Goal: Task Accomplishment & Management: Manage account settings

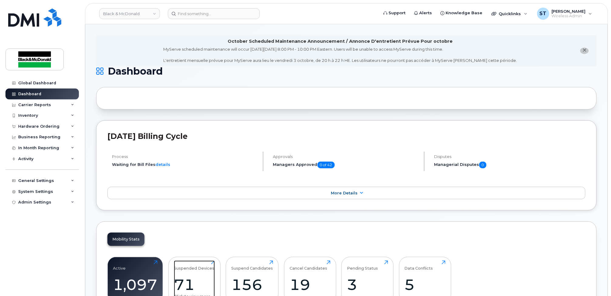
click at [201, 280] on div "71" at bounding box center [194, 285] width 41 height 18
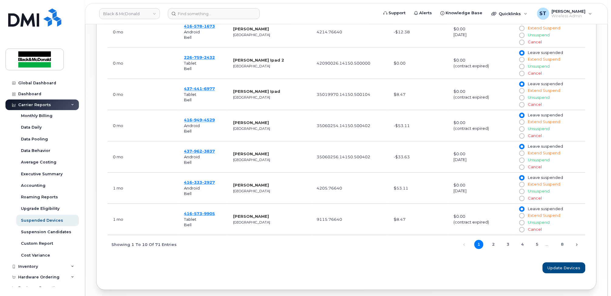
scroll to position [409, 0]
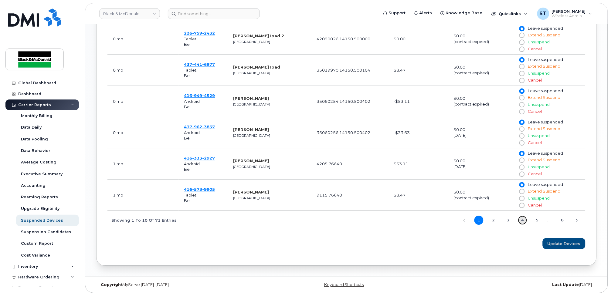
click at [525, 221] on link "4" at bounding box center [522, 220] width 9 height 9
click at [538, 221] on link "5" at bounding box center [537, 220] width 9 height 9
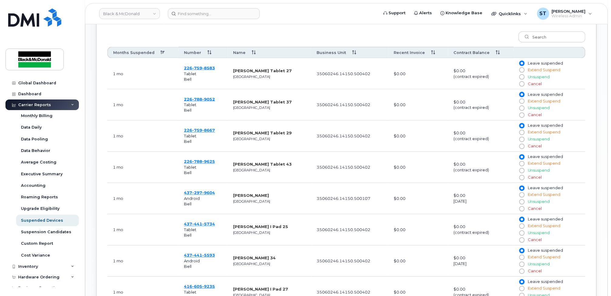
scroll to position [247, 0]
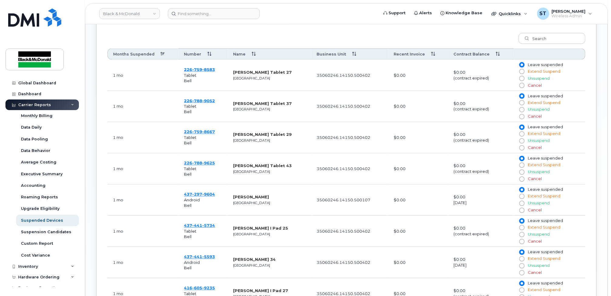
click at [196, 134] on td "226 759 8667 Tablet Bell" at bounding box center [202, 137] width 49 height 31
click at [206, 133] on span "8667" at bounding box center [208, 132] width 13 height 5
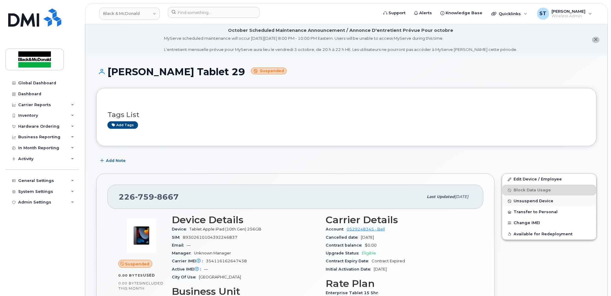
click at [528, 200] on span "Unsuspend Device" at bounding box center [534, 201] width 40 height 5
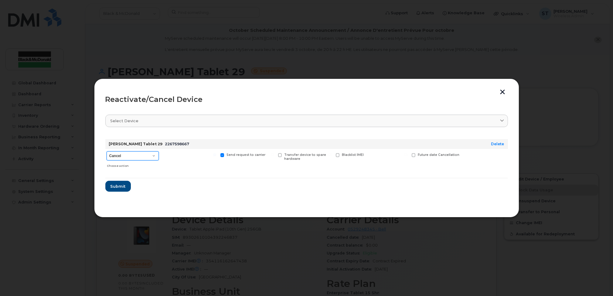
click at [124, 160] on select "Cancel Suspend - Extend Suspension Reactivate" at bounding box center [133, 155] width 52 height 9
select select "[object Object]"
click at [107, 151] on select "Cancel Suspend - Extend Suspension Reactivate" at bounding box center [133, 155] width 52 height 9
click at [114, 184] on span "Submit" at bounding box center [117, 187] width 15 height 6
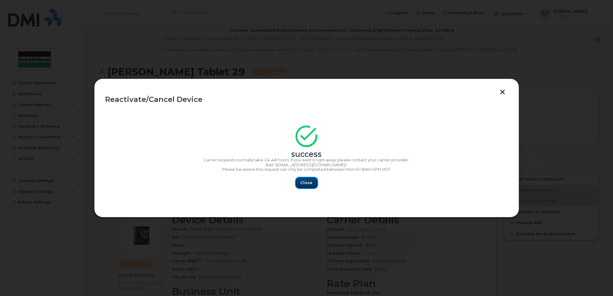
click at [312, 184] on button "Close" at bounding box center [307, 183] width 22 height 11
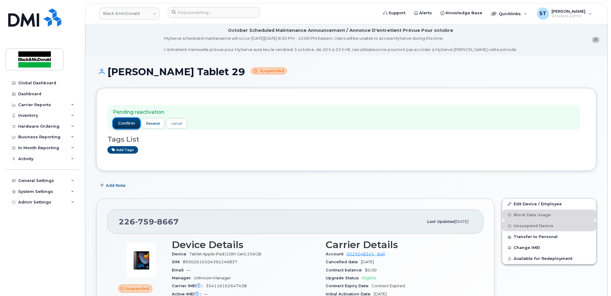
click at [123, 124] on span "confirm" at bounding box center [126, 123] width 17 height 5
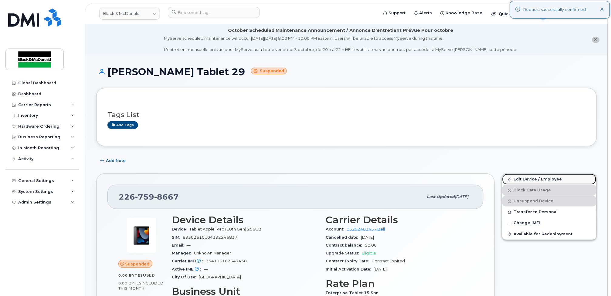
click at [546, 182] on link "Edit Device / Employee" at bounding box center [549, 179] width 94 height 11
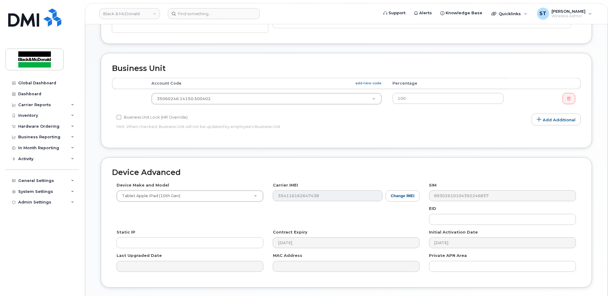
scroll to position [267, 0]
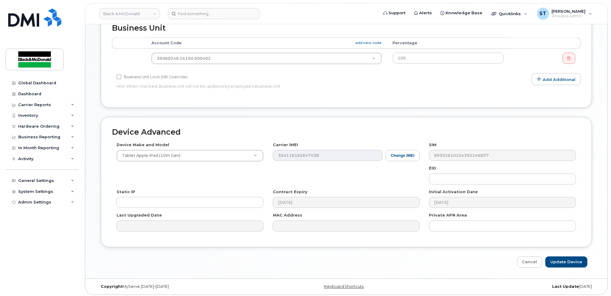
click at [564, 132] on h2 "Device Advanced" at bounding box center [346, 132] width 469 height 8
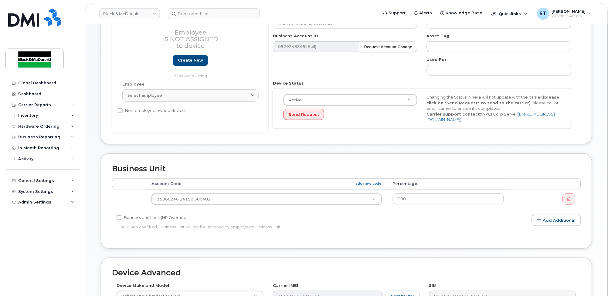
scroll to position [24, 0]
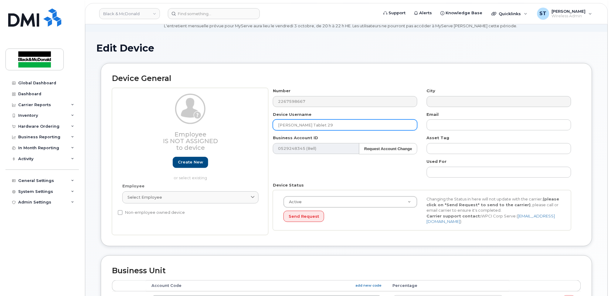
drag, startPoint x: 337, startPoint y: 124, endPoint x: 326, endPoint y: 123, distance: 10.7
click at [326, 124] on input "[PERSON_NAME] Tablet 29" at bounding box center [345, 125] width 144 height 11
drag, startPoint x: 312, startPoint y: 124, endPoint x: 260, endPoint y: 120, distance: 51.4
click at [260, 121] on div "Employee Is not assigned to device Create new or select existing Employee Selec…" at bounding box center [346, 161] width 469 height 147
paste input "Hi Houman, Thanks for your message. Just confirming — how many copies would you…"
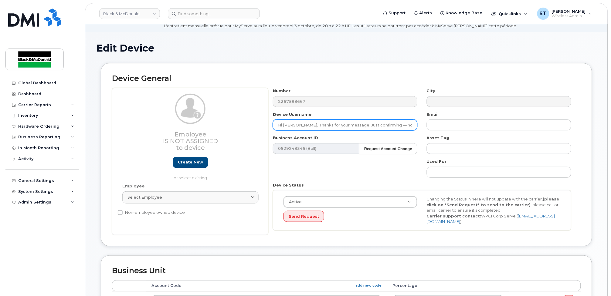
scroll to position [0, 191]
click at [347, 127] on input "Hi Houman, Thanks for your message. Just confirming — how many copies would you…" at bounding box center [345, 125] width 144 height 11
click at [347, 126] on input "Hi Houman, Thanks for your message. Just confirming — how many copies would you…" at bounding box center [345, 125] width 144 height 11
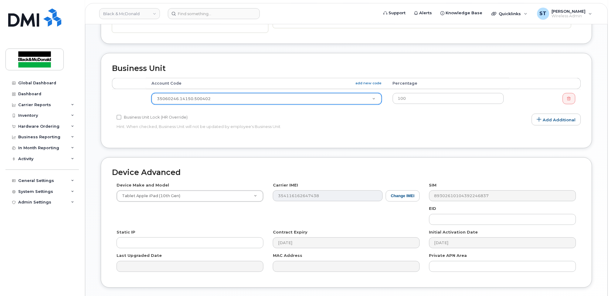
type input "[PERSON_NAME] Tablet"
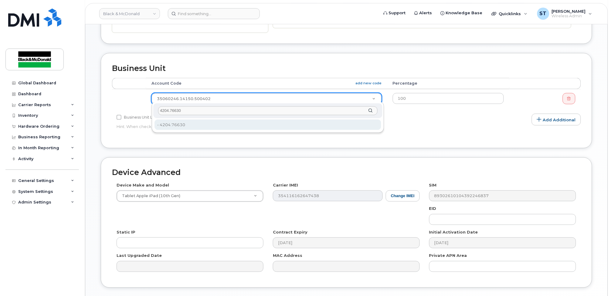
type input "4204.76630"
type input "81168"
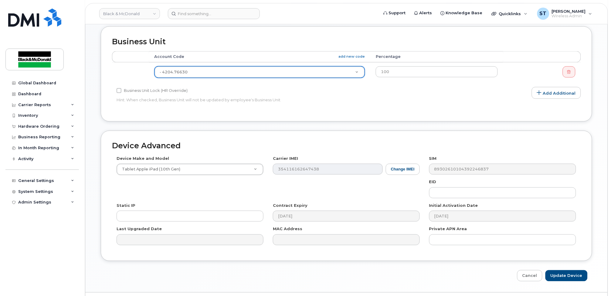
scroll to position [267, 0]
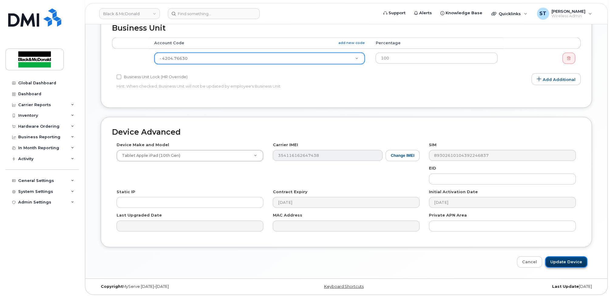
click at [571, 260] on input "Update Device" at bounding box center [566, 262] width 42 height 11
type input "Saving..."
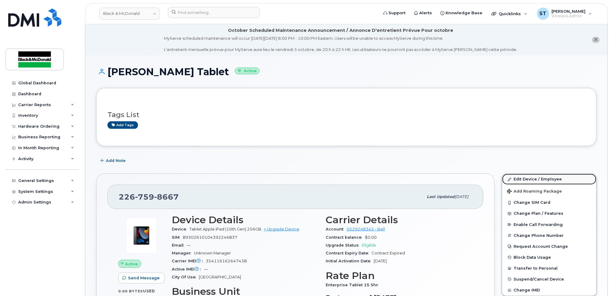
click at [532, 183] on link "Edit Device / Employee" at bounding box center [549, 179] width 94 height 11
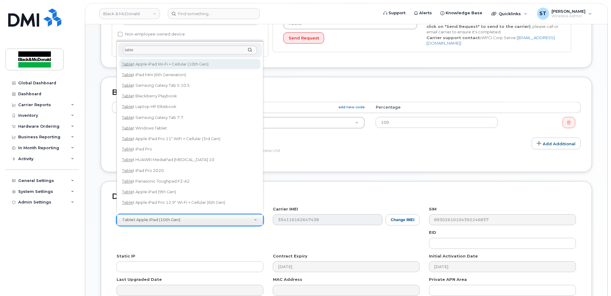
scroll to position [7, 0]
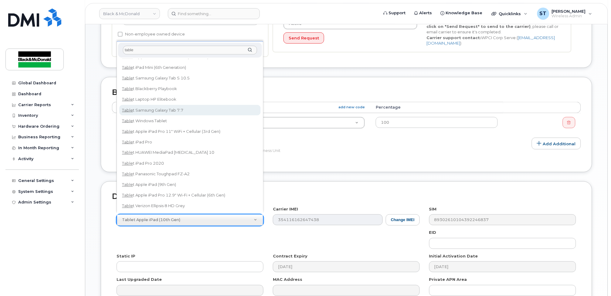
type input "table"
select select "528"
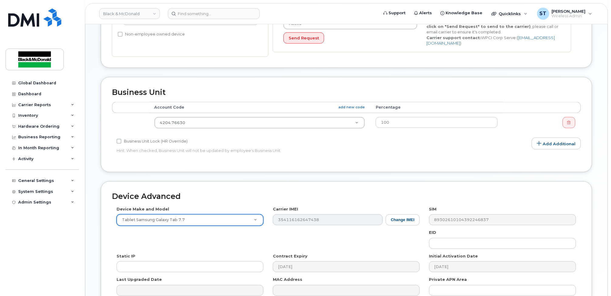
scroll to position [267, 0]
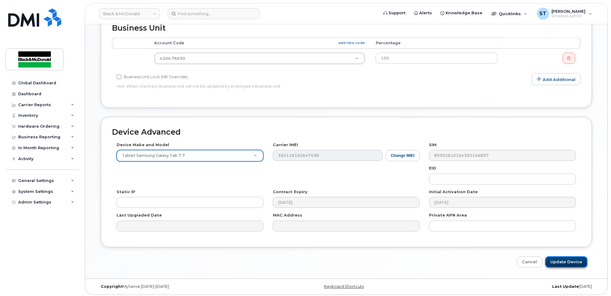
click at [571, 262] on input "Update Device" at bounding box center [566, 262] width 42 height 11
type input "Saving..."
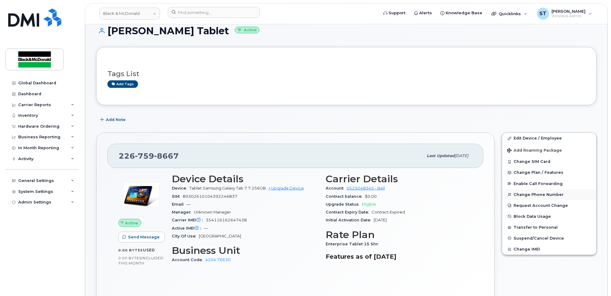
scroll to position [81, 0]
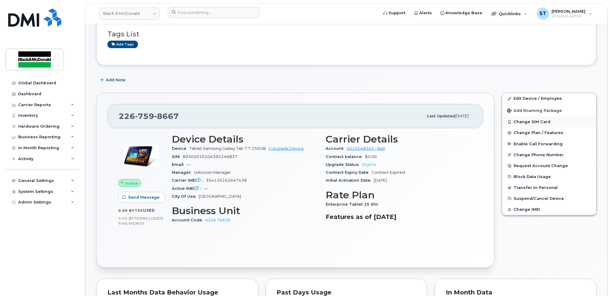
click at [528, 122] on button "Change SIM Card" at bounding box center [549, 122] width 94 height 11
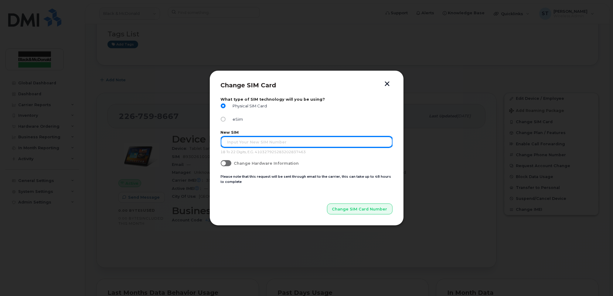
click at [301, 147] on input "text" at bounding box center [307, 142] width 172 height 11
type input "89302610207418140155"
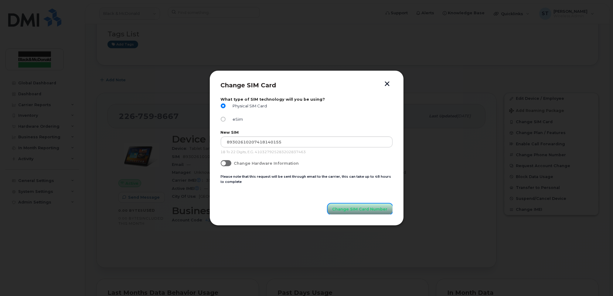
click at [372, 215] on button "Change SIM Card Number" at bounding box center [360, 209] width 65 height 11
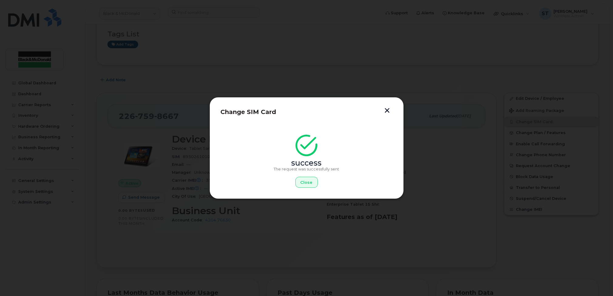
drag, startPoint x: 389, startPoint y: 110, endPoint x: 382, endPoint y: 110, distance: 7.0
click at [389, 110] on button "button" at bounding box center [387, 111] width 9 height 6
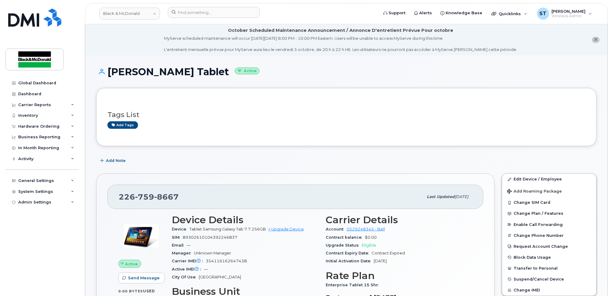
click at [548, 87] on div "[PERSON_NAME] Tablet Active" at bounding box center [346, 77] width 501 height 22
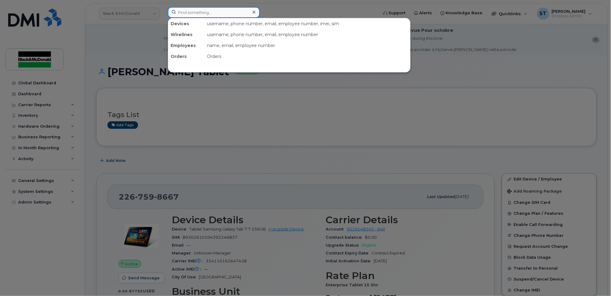
click at [196, 16] on input at bounding box center [214, 12] width 92 height 11
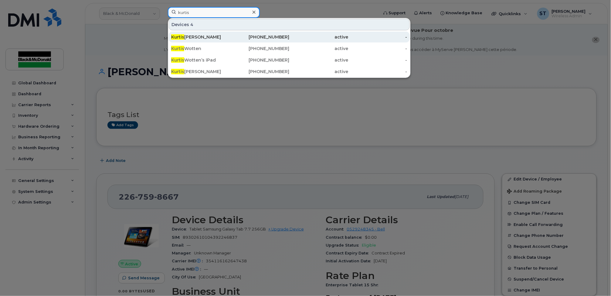
type input "kurtis"
click at [187, 38] on div "[PERSON_NAME]" at bounding box center [200, 37] width 59 height 6
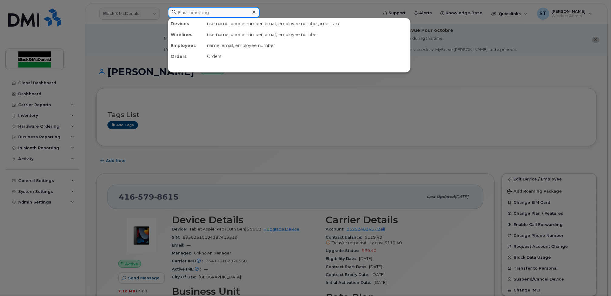
click at [202, 18] on div "Devices username, phone number, email, employee number, imei, sim Wirelines use…" at bounding box center [271, 12] width 207 height 11
paste input "[PHONE_NUMBER]"
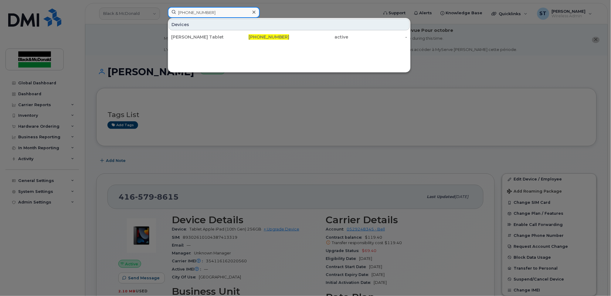
drag, startPoint x: 227, startPoint y: 14, endPoint x: 127, endPoint y: 12, distance: 100.2
click at [163, 12] on div "[PHONE_NUMBER] Devices [PERSON_NAME] Tablet [PHONE_NUMBER] active -" at bounding box center [271, 13] width 216 height 13
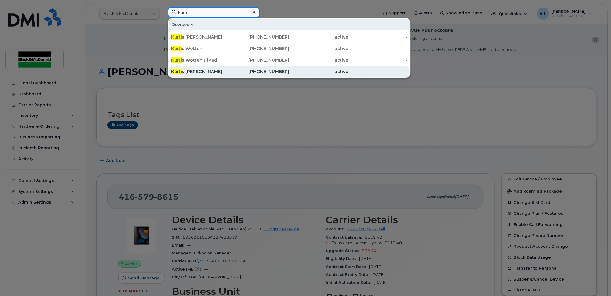
type input "kurti"
click at [199, 68] on div "[PERSON_NAME] s [PERSON_NAME]" at bounding box center [200, 71] width 59 height 11
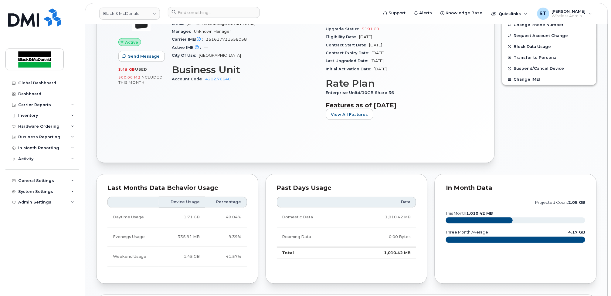
scroll to position [81, 0]
